Goal: Task Accomplishment & Management: Manage account settings

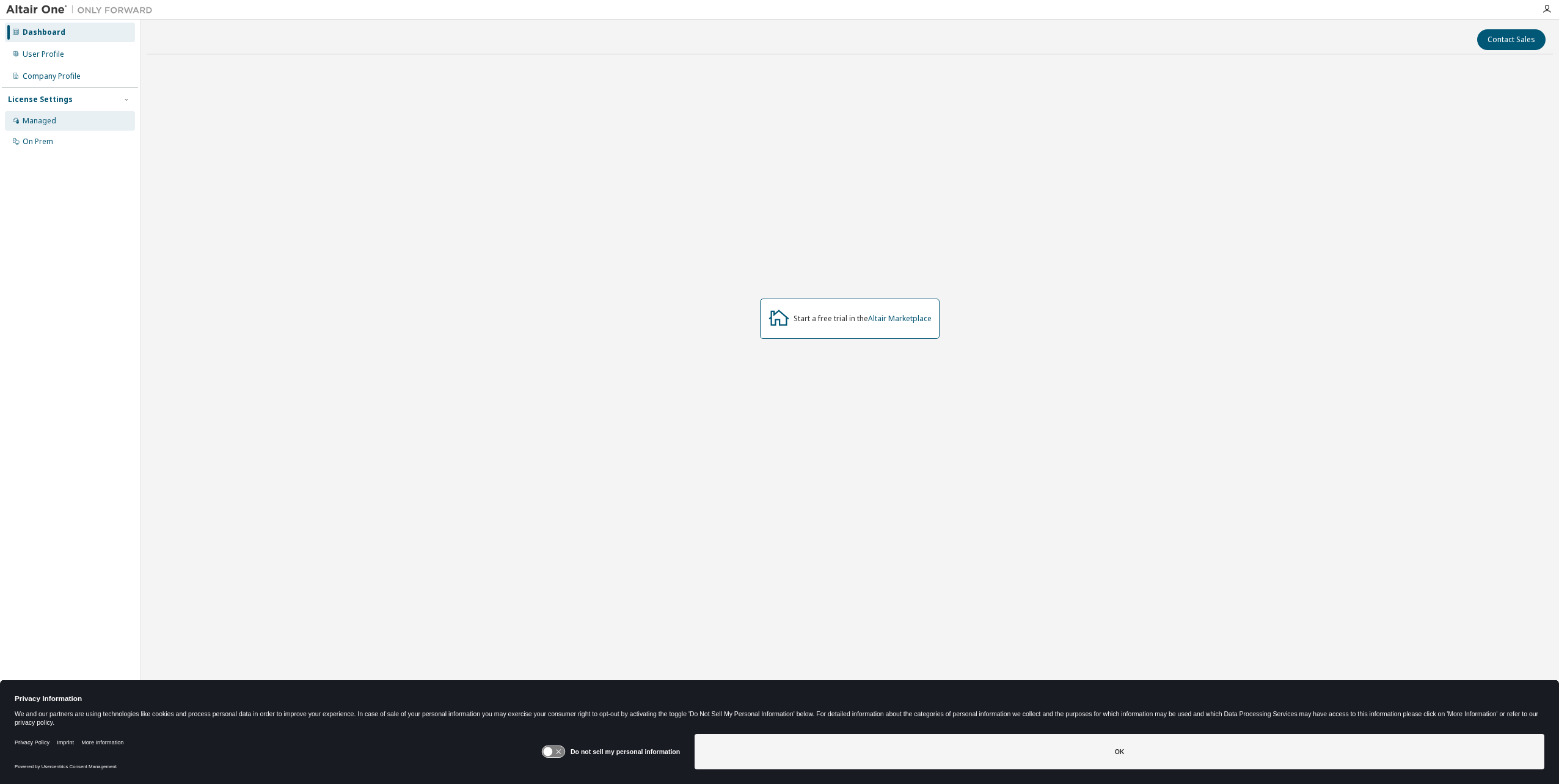
click at [27, 119] on div "Managed" at bounding box center [40, 121] width 33 height 9
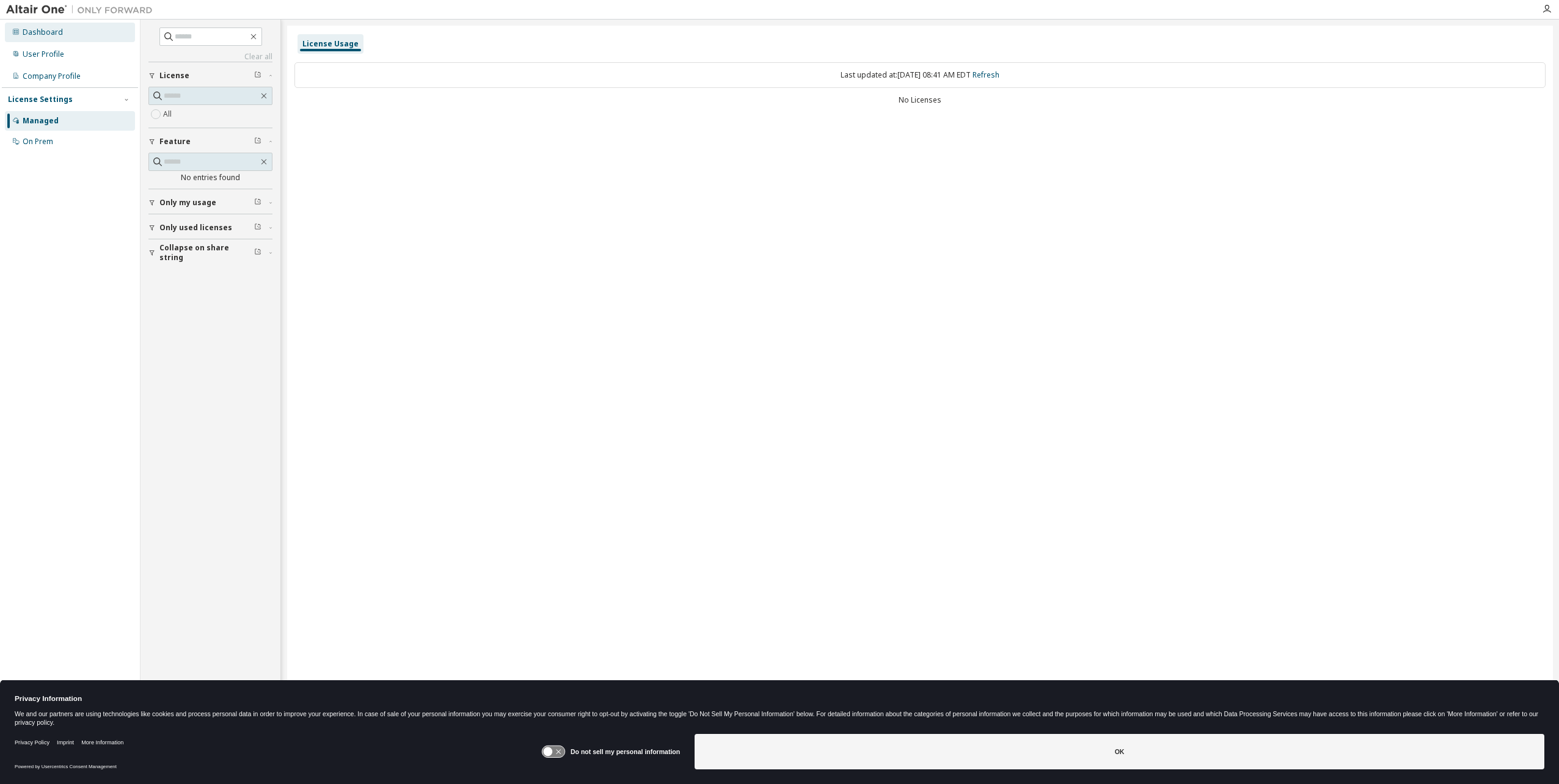
click at [32, 36] on div "Dashboard" at bounding box center [43, 32] width 40 height 9
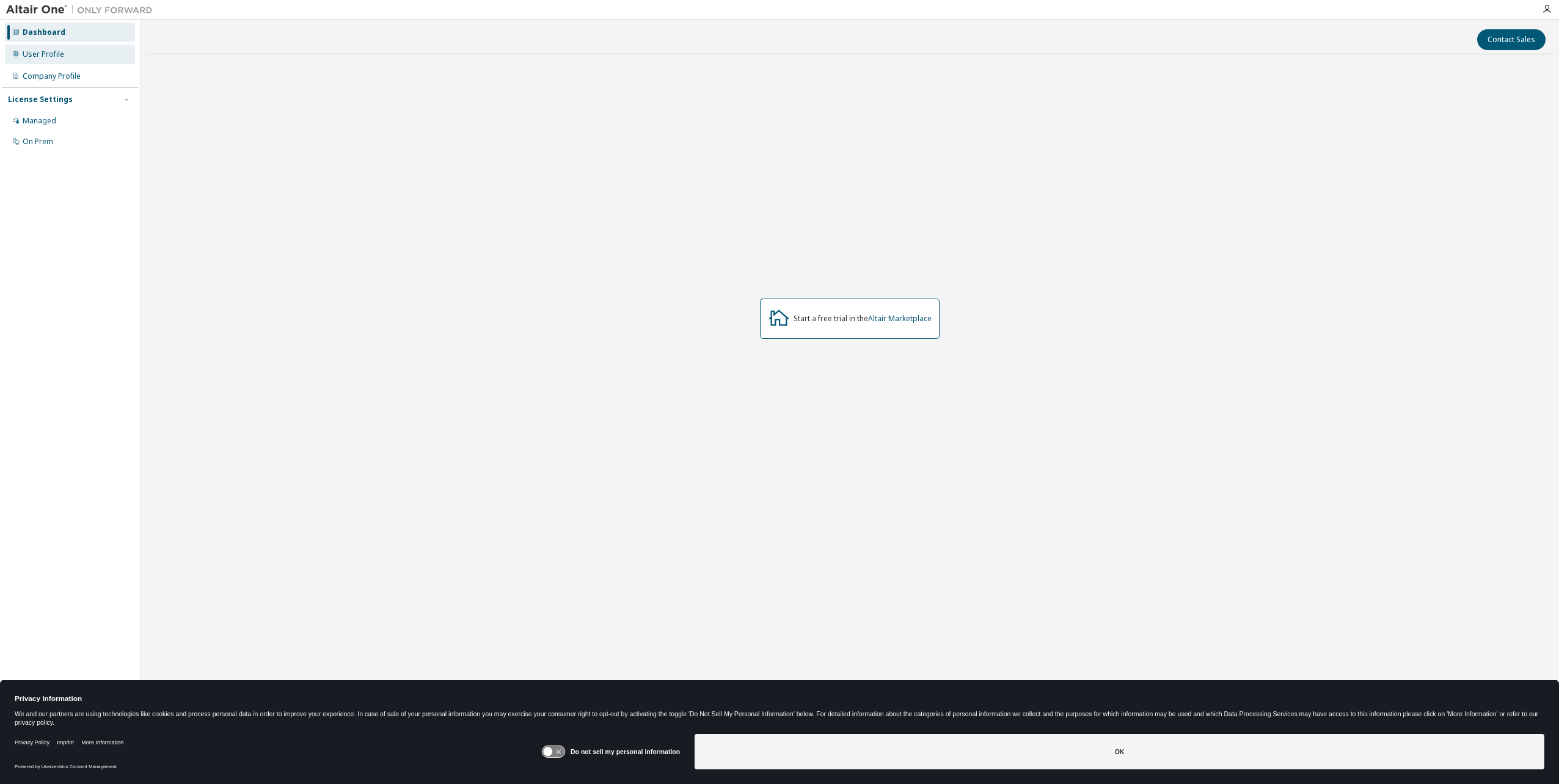
click at [62, 55] on div "User Profile" at bounding box center [43, 55] width 42 height 9
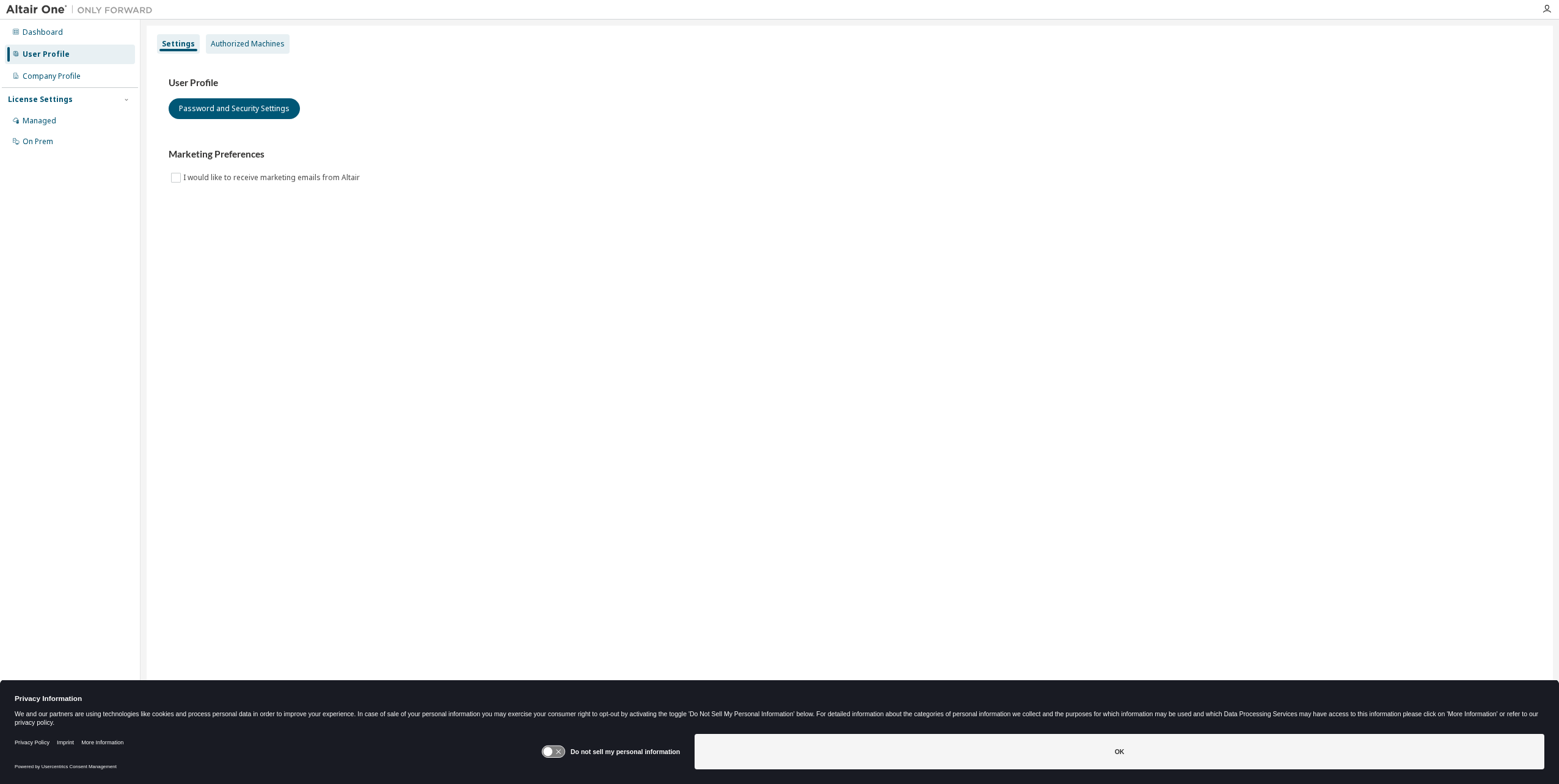
click at [232, 46] on div "Authorized Machines" at bounding box center [247, 43] width 74 height 9
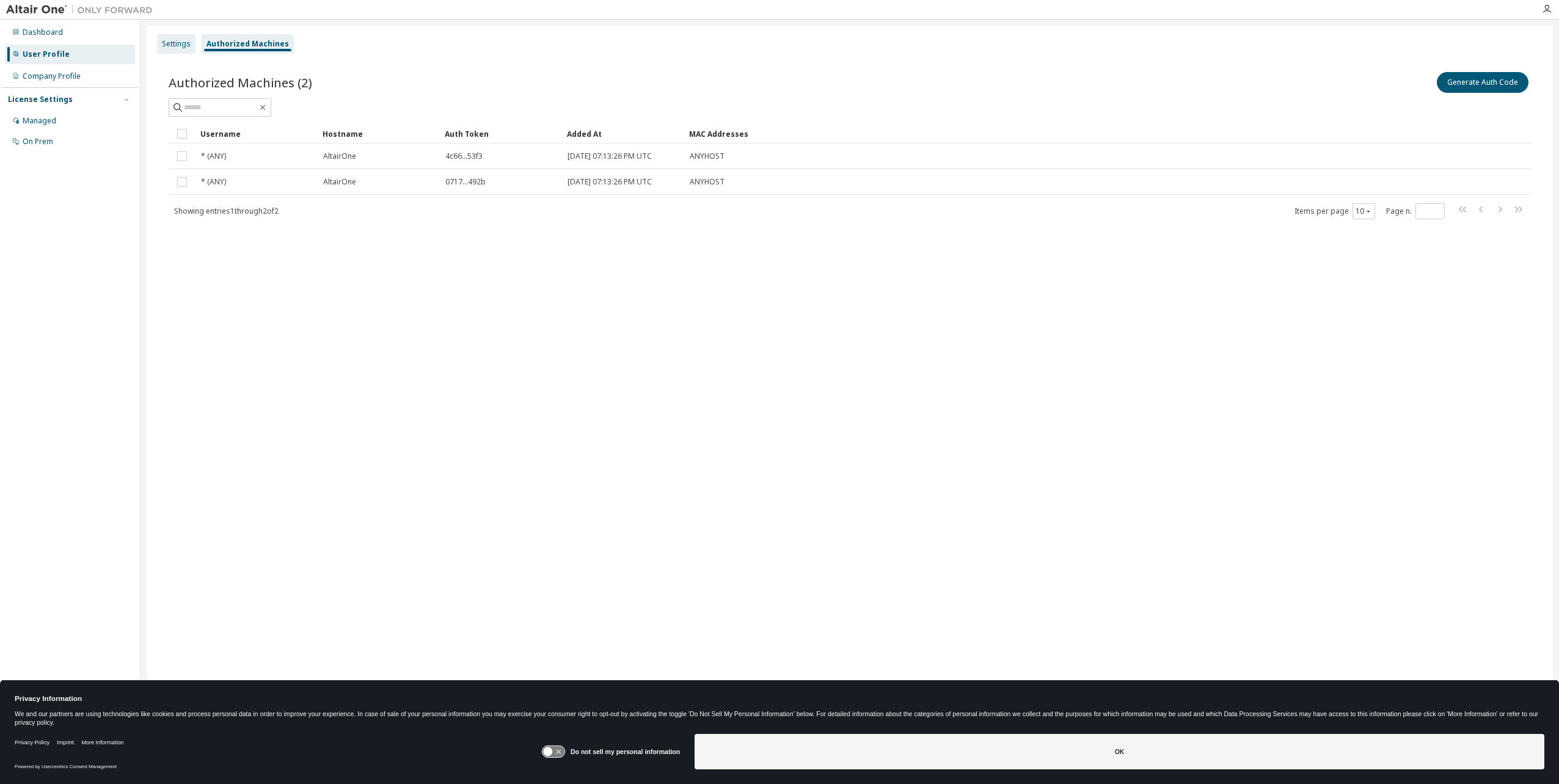
click at [178, 46] on div "Settings" at bounding box center [176, 43] width 28 height 9
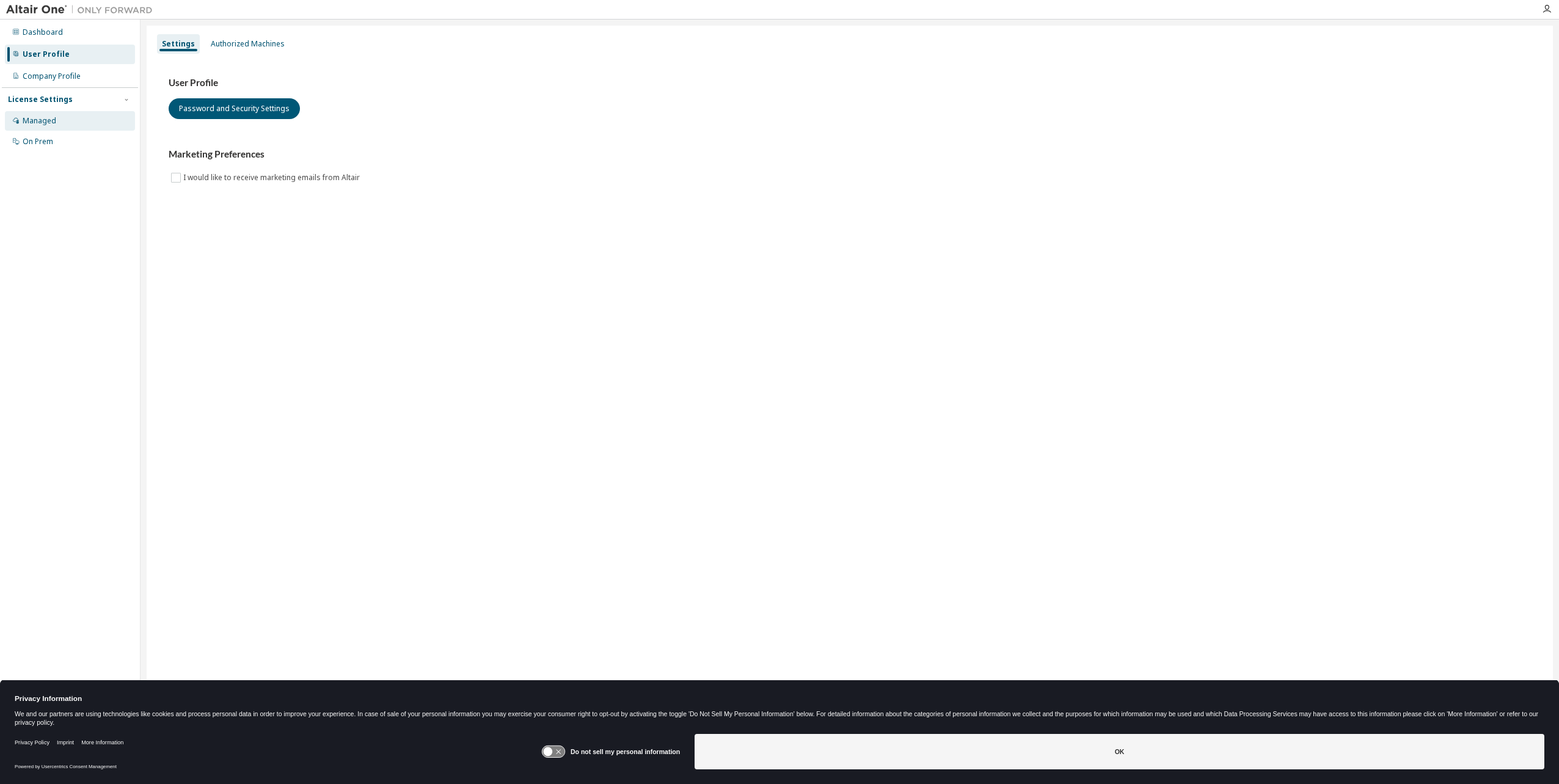
click at [45, 122] on div "Managed" at bounding box center [40, 121] width 33 height 9
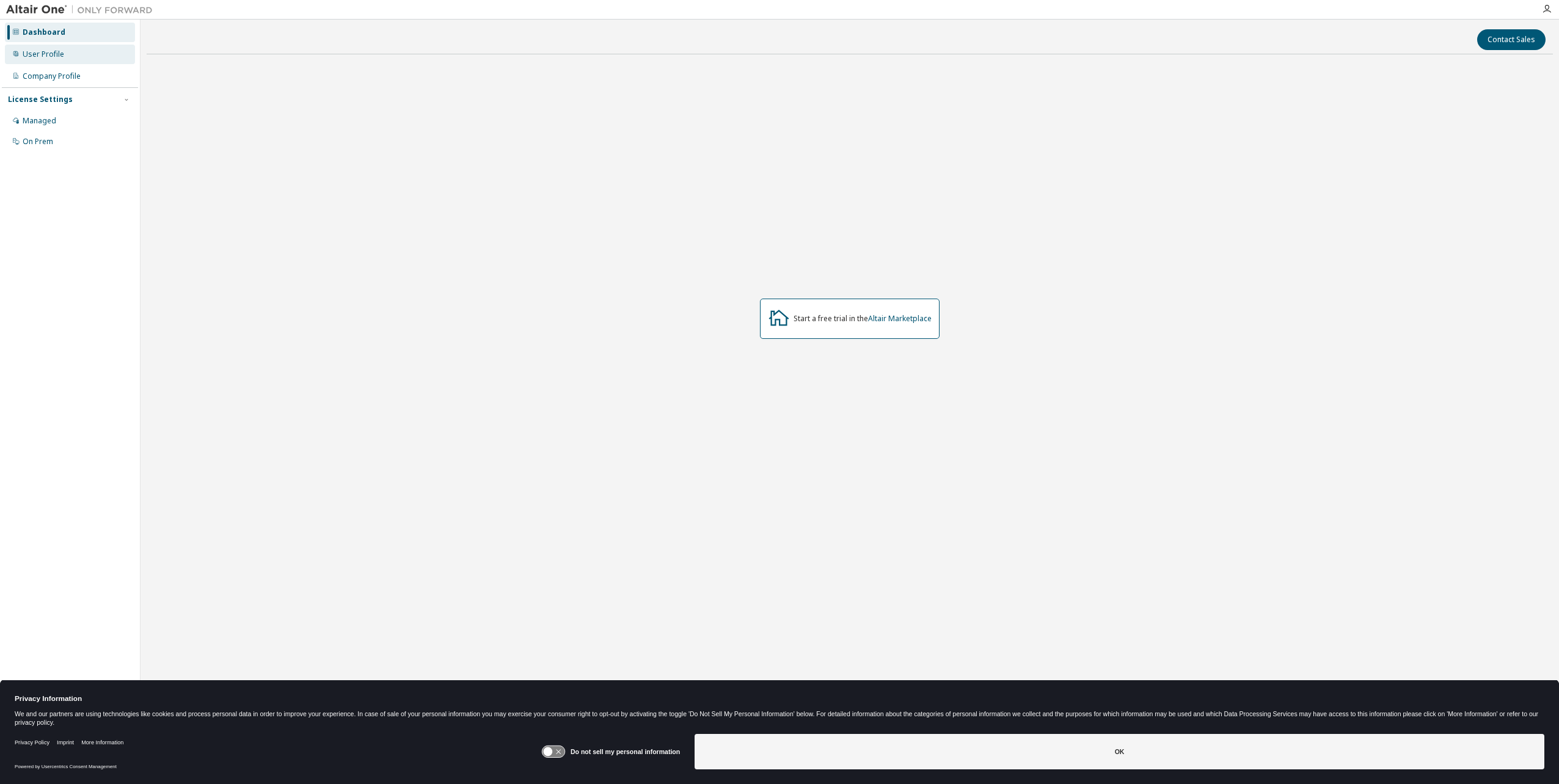
click at [49, 50] on div "User Profile" at bounding box center [43, 55] width 42 height 9
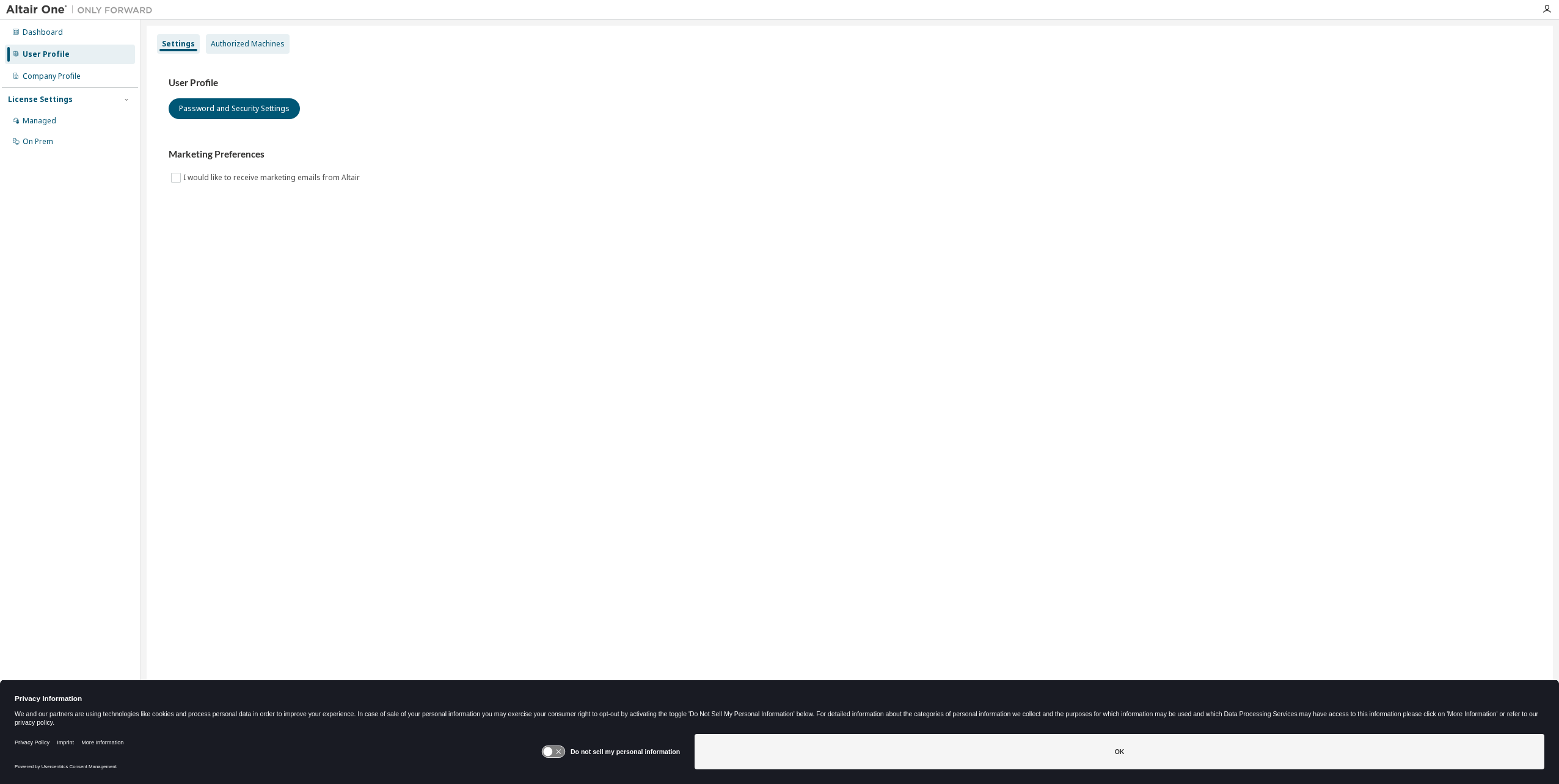
click at [237, 41] on div "Authorized Machines" at bounding box center [247, 43] width 74 height 9
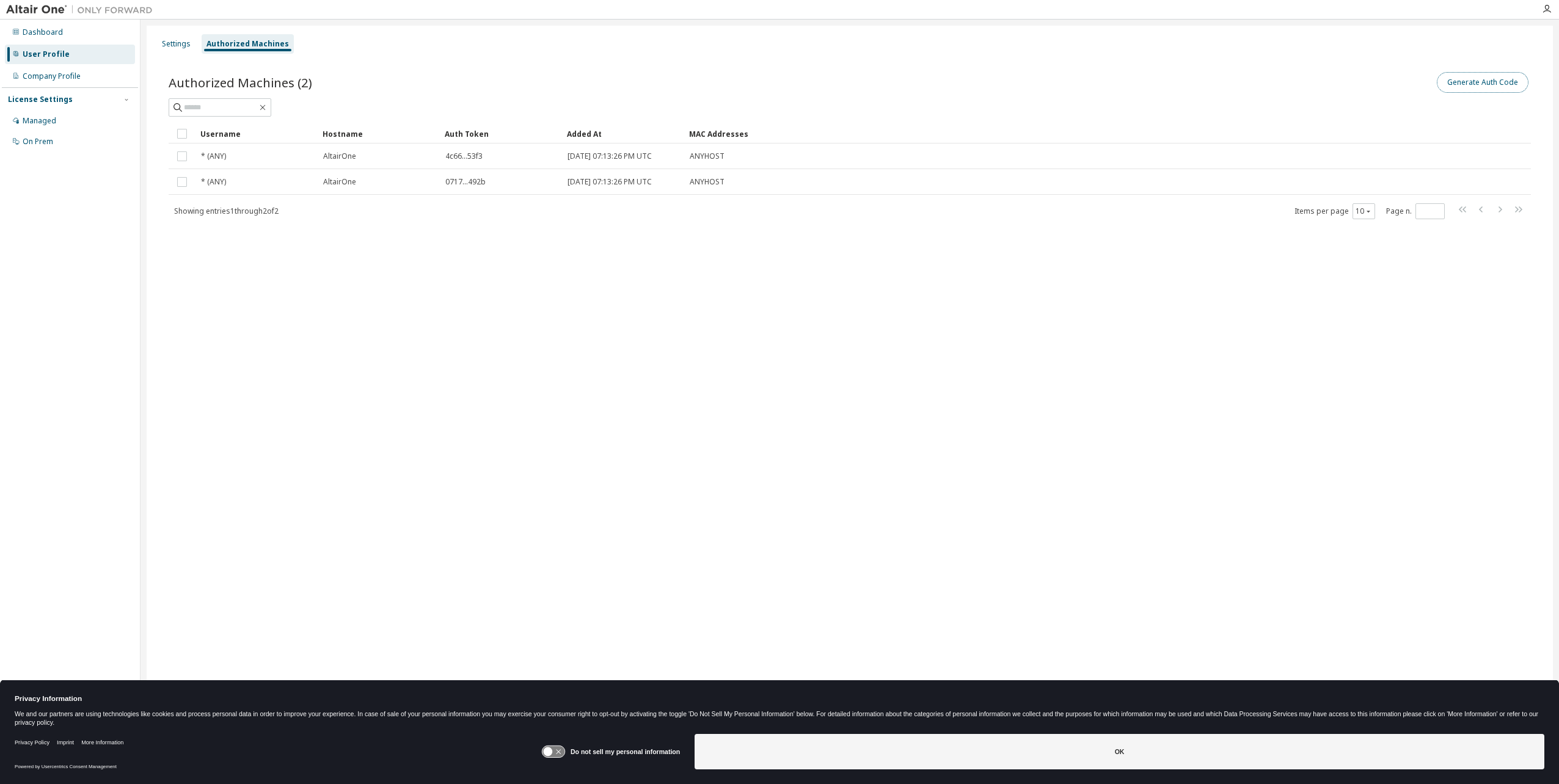
click at [1500, 86] on button "Generate Auth Code" at bounding box center [1482, 82] width 92 height 21
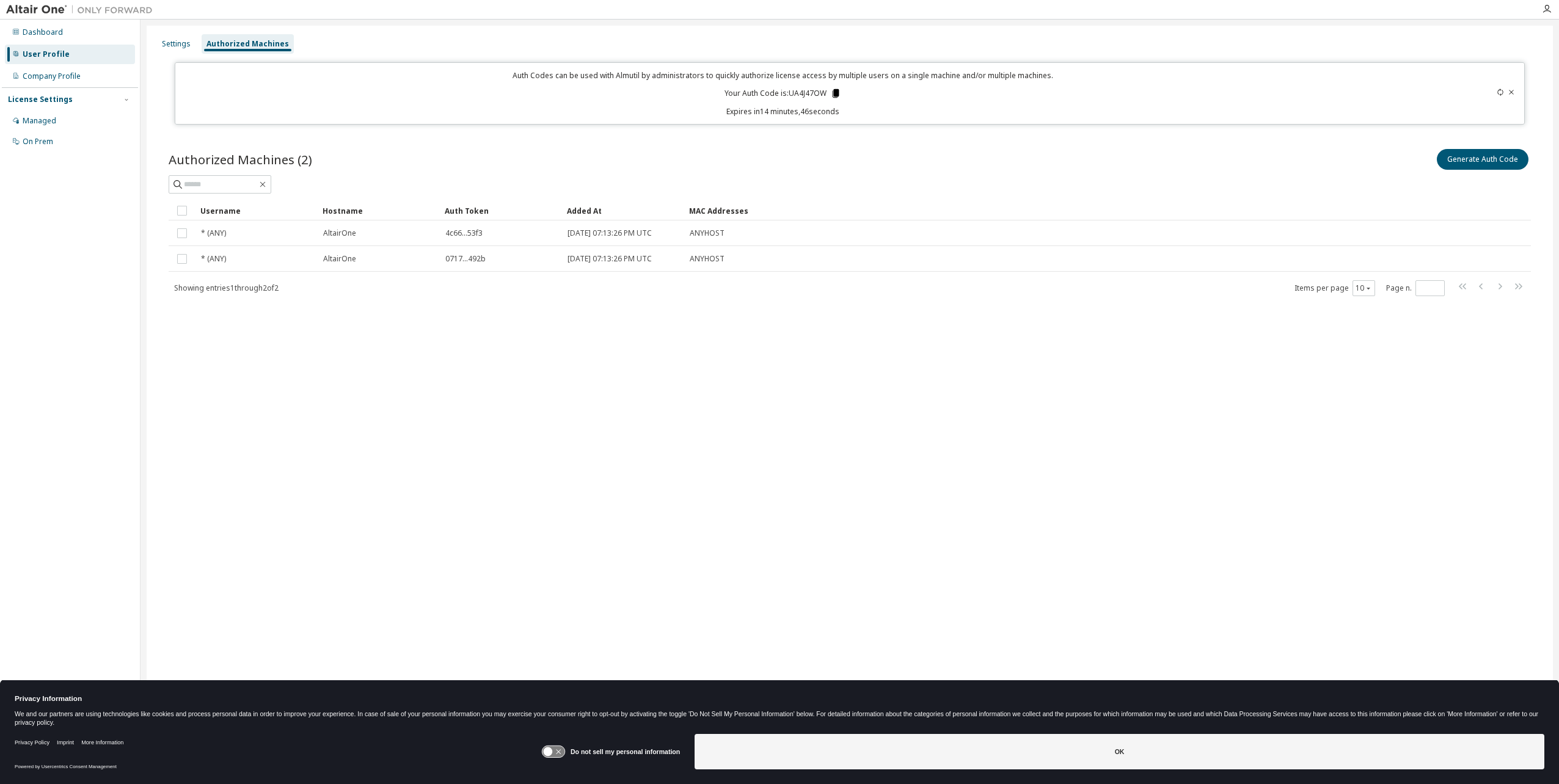
click at [836, 88] on icon at bounding box center [836, 93] width 11 height 11
